Goal: Find specific page/section: Find specific page/section

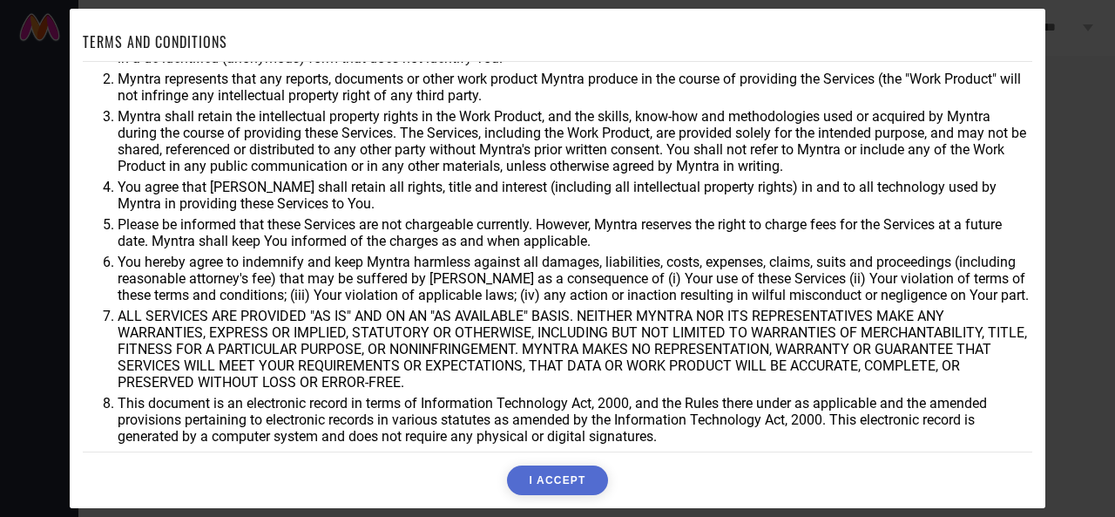
scroll to position [89, 0]
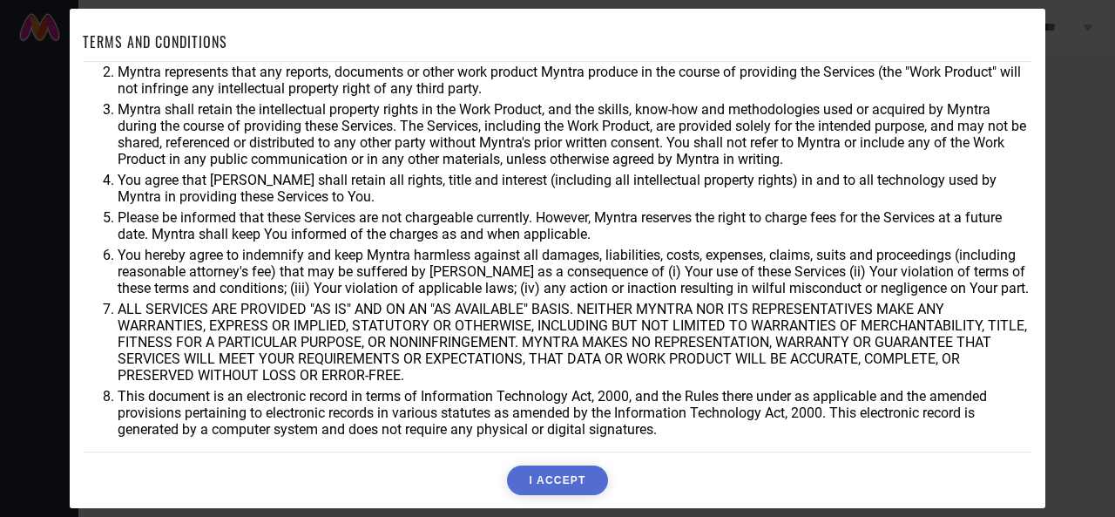
click at [566, 477] on button "I ACCEPT" at bounding box center [557, 480] width 100 height 30
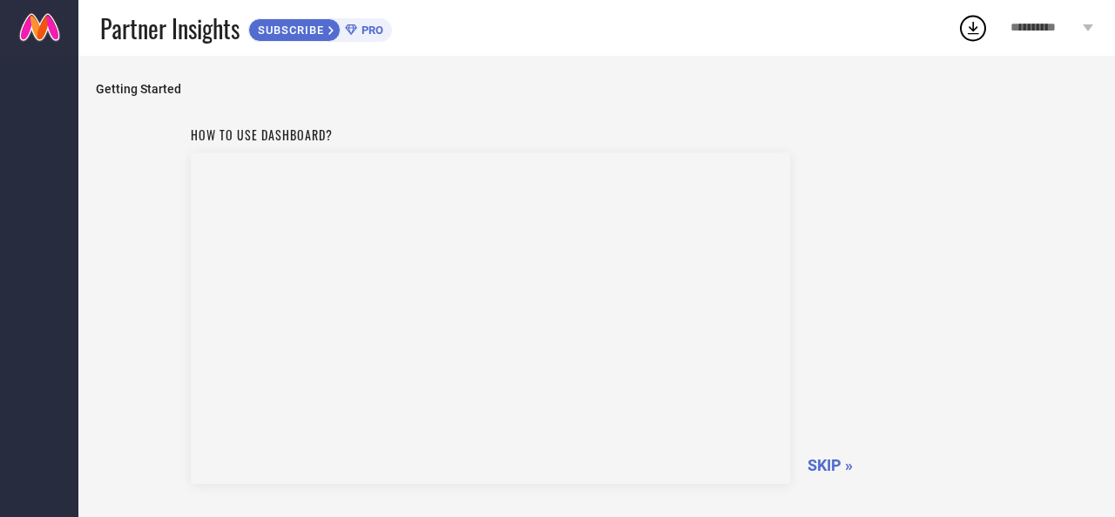
click at [382, 27] on span "PRO" at bounding box center [370, 30] width 26 height 13
click at [45, 15] on link at bounding box center [39, 28] width 78 height 56
